Goal: Task Accomplishment & Management: Manage account settings

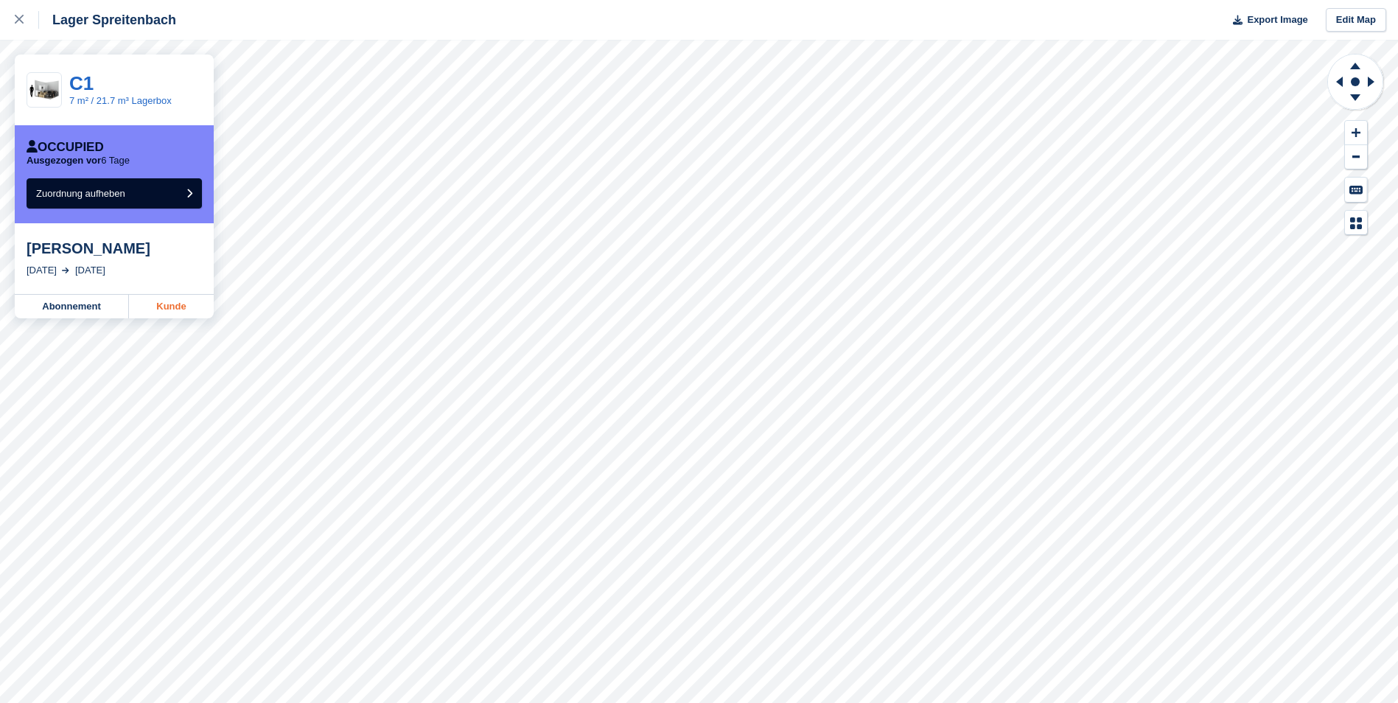
click at [173, 311] on link "Kunde" at bounding box center [171, 307] width 85 height 24
click at [177, 198] on button "Zuordnung aufheben" at bounding box center [114, 193] width 175 height 30
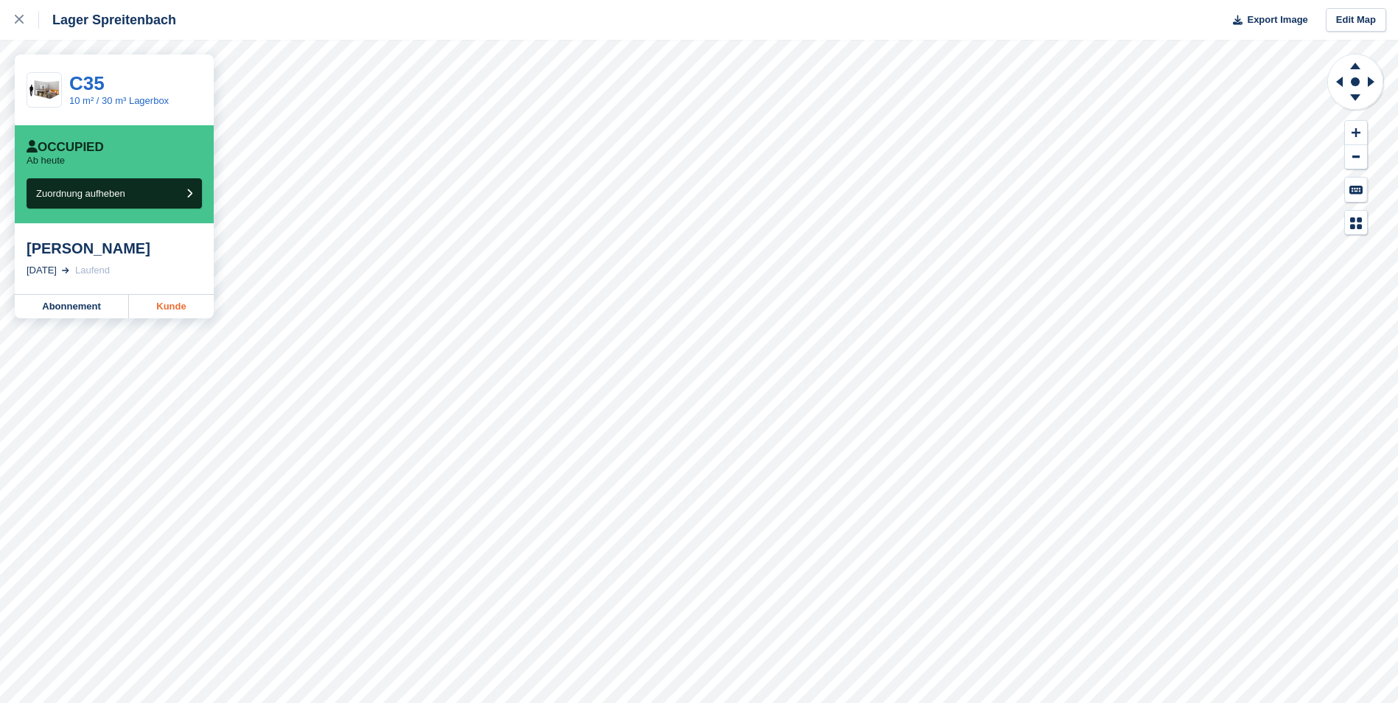
click at [198, 308] on link "Kunde" at bounding box center [171, 307] width 85 height 24
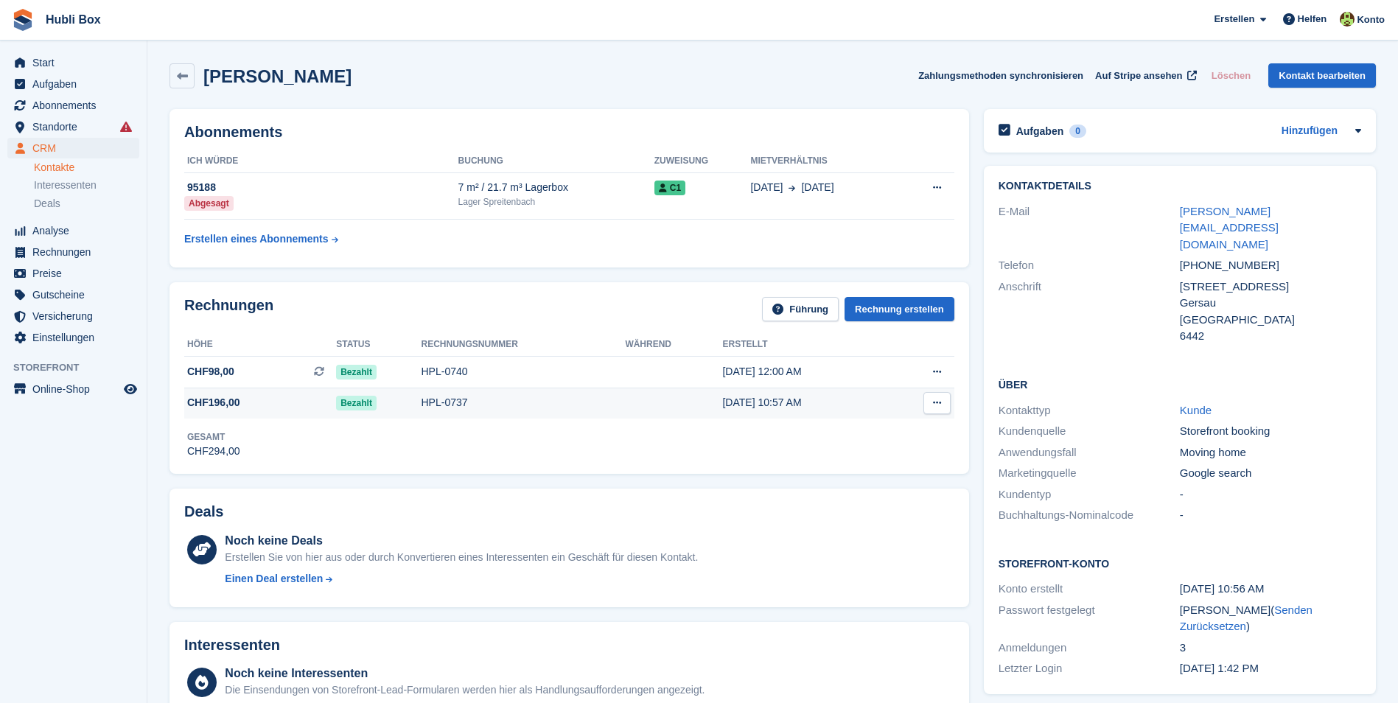
click at [257, 402] on span "CHF196,00" at bounding box center [260, 402] width 152 height 15
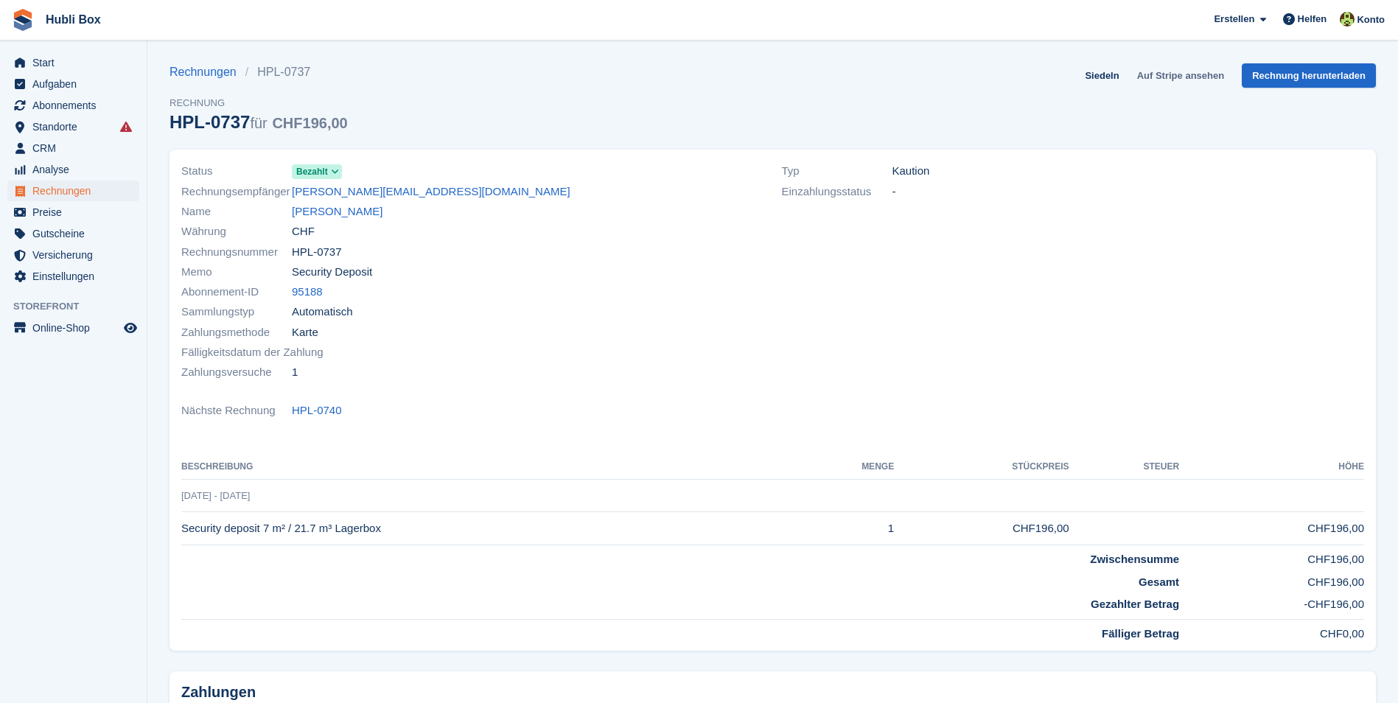
click at [1173, 74] on link "Auf Stripe ansehen" at bounding box center [1180, 75] width 99 height 24
click at [325, 217] on link "Tobias Limburg" at bounding box center [337, 211] width 91 height 17
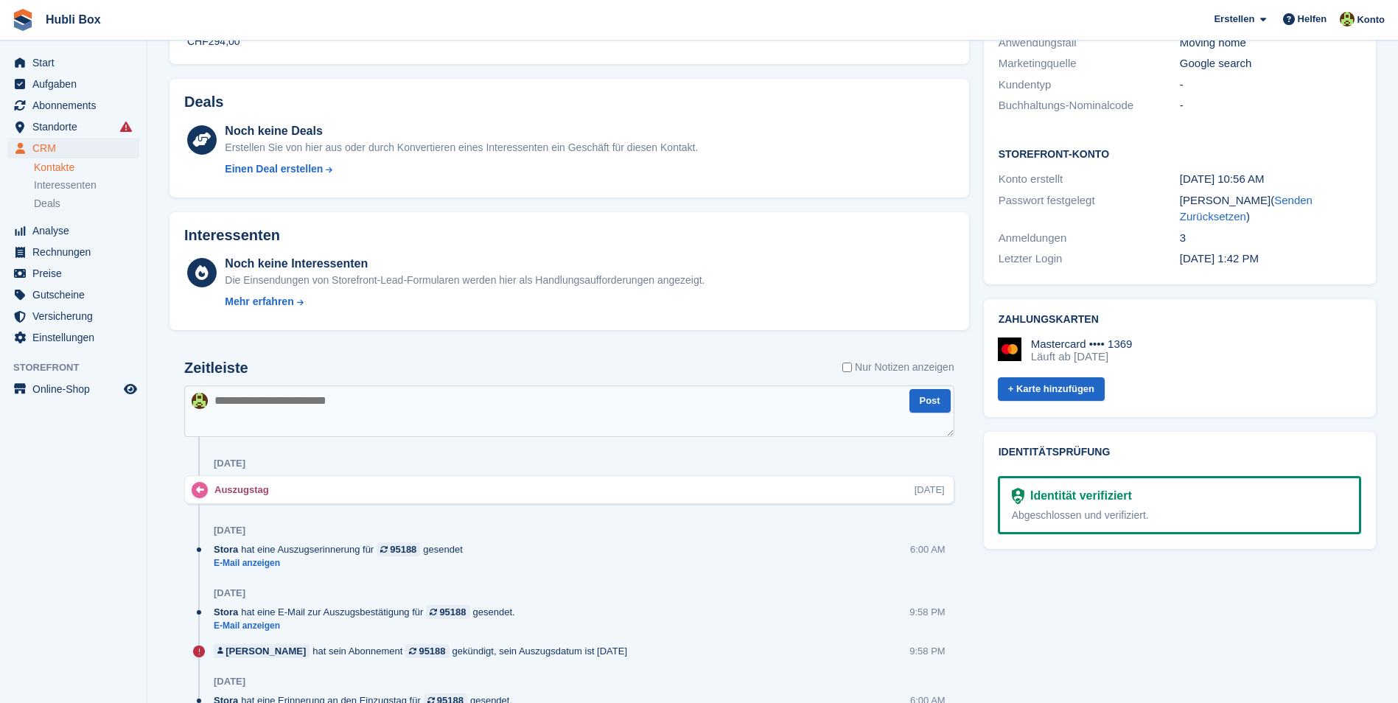
scroll to position [442, 0]
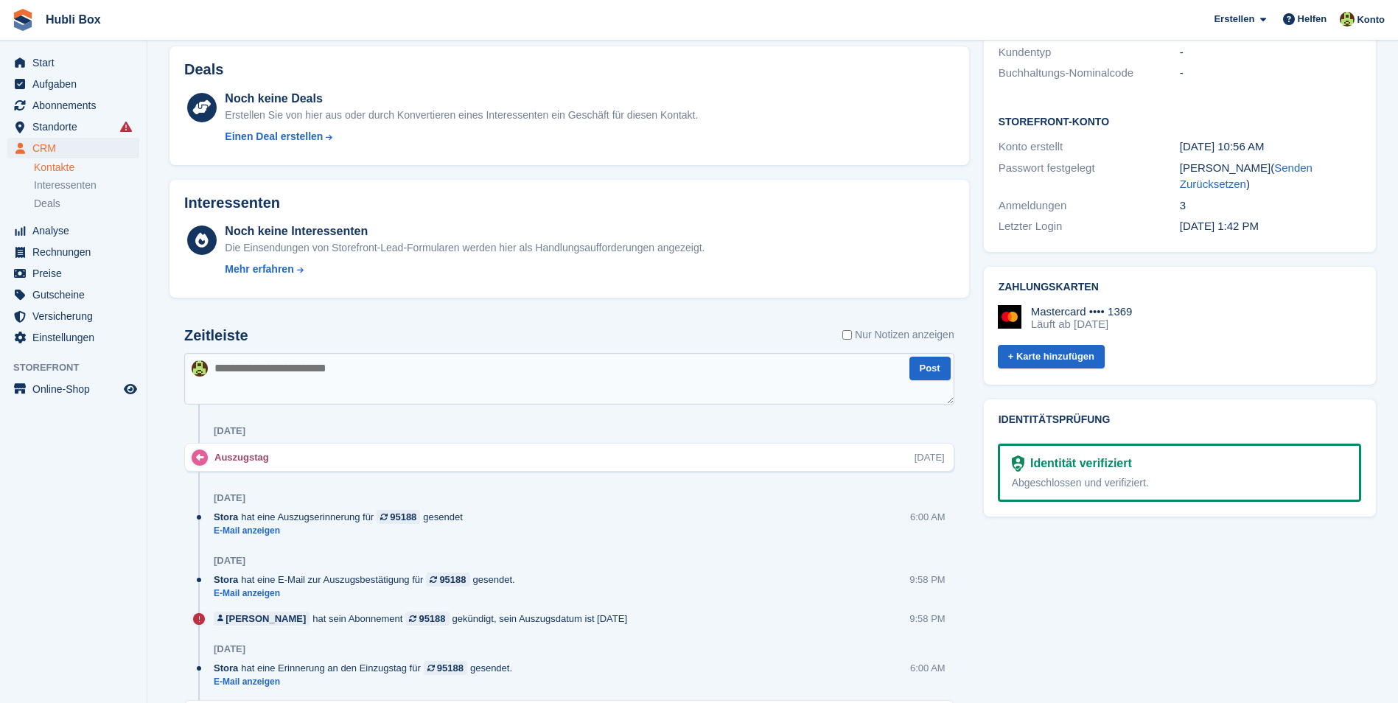
click at [373, 368] on textarea at bounding box center [569, 379] width 770 height 52
type textarea "**********"
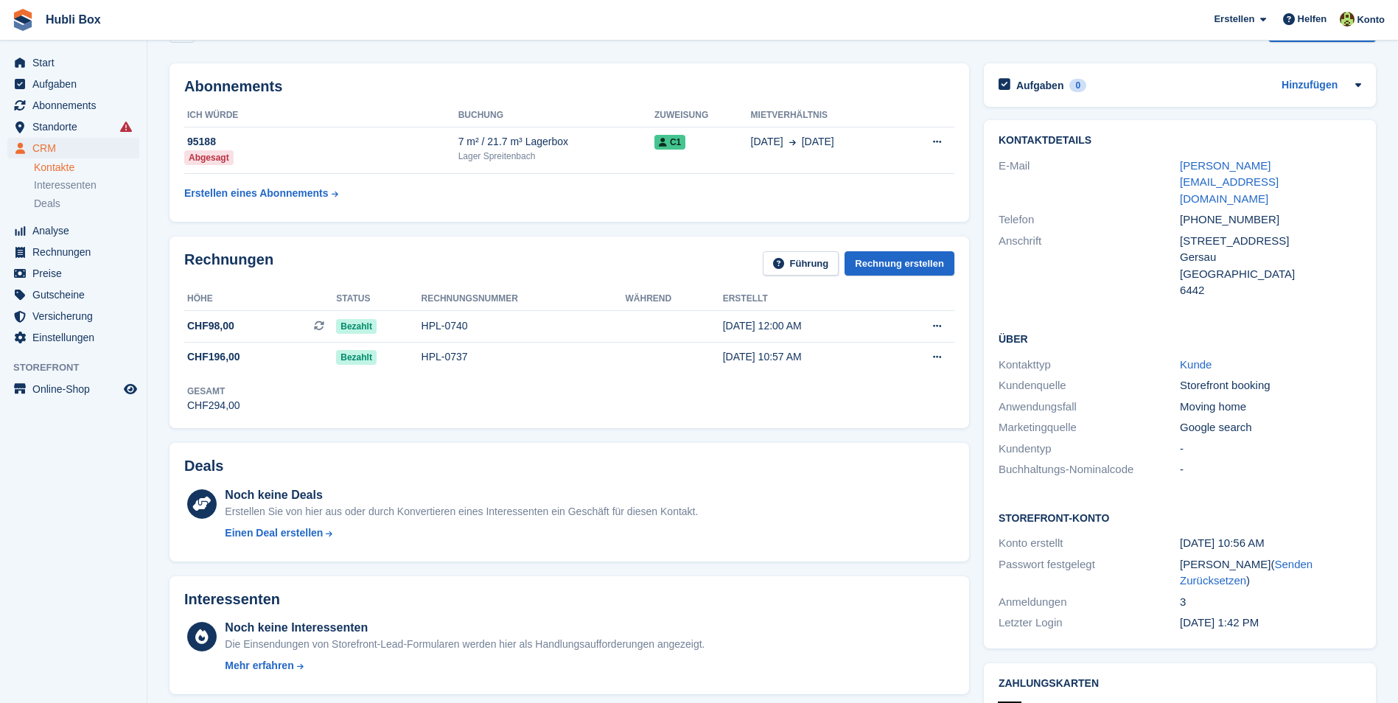
scroll to position [0, 0]
